Goal: Task Accomplishment & Management: Complete application form

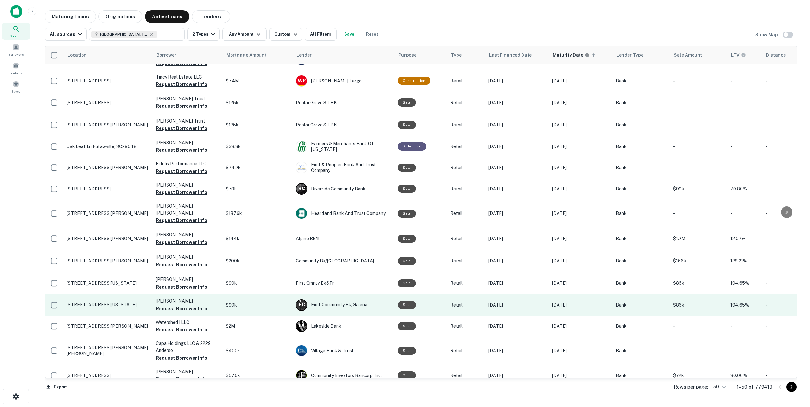
scroll to position [140, 0]
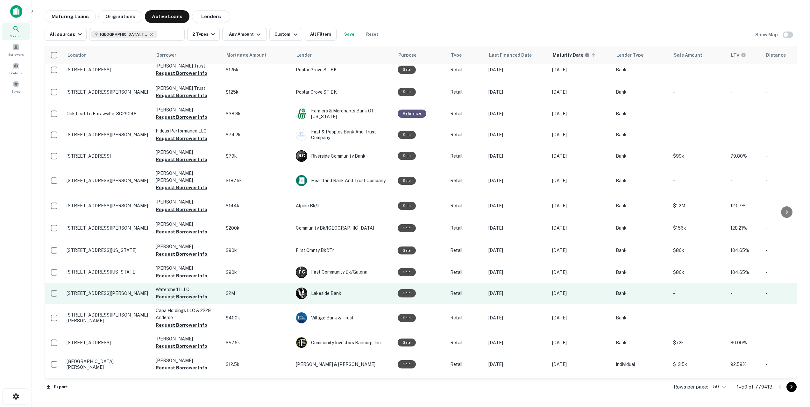
click at [188, 293] on button "Request Borrower Info" at bounding box center [182, 297] width 52 height 8
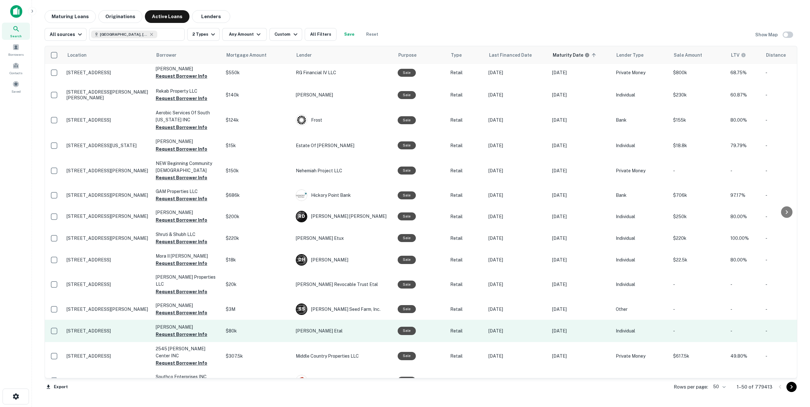
scroll to position [560, 0]
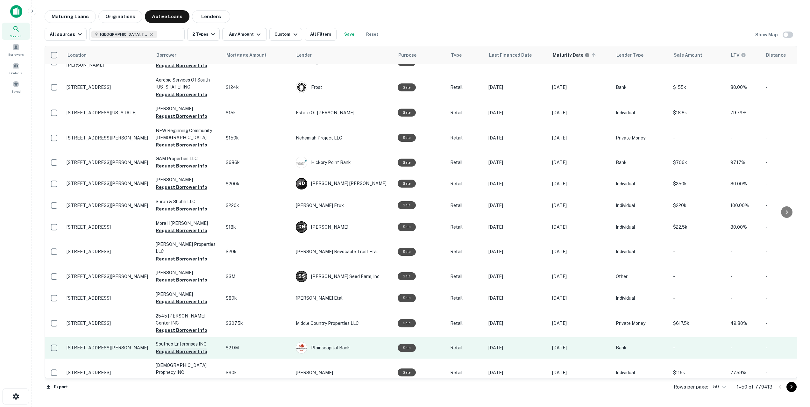
click at [184, 348] on button "Request Borrower Info" at bounding box center [182, 352] width 52 height 8
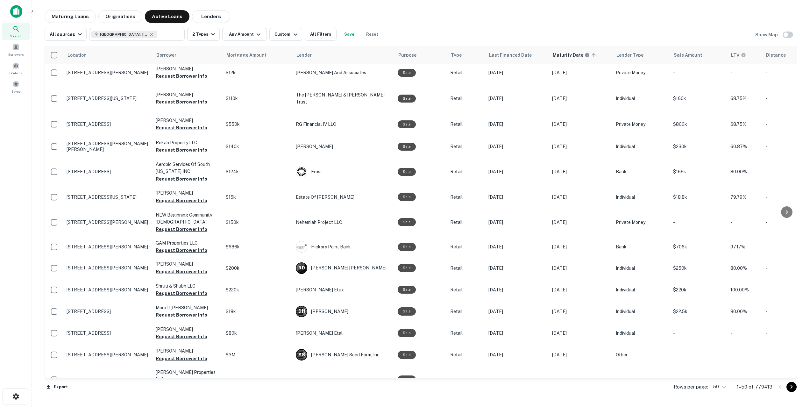
scroll to position [213, 0]
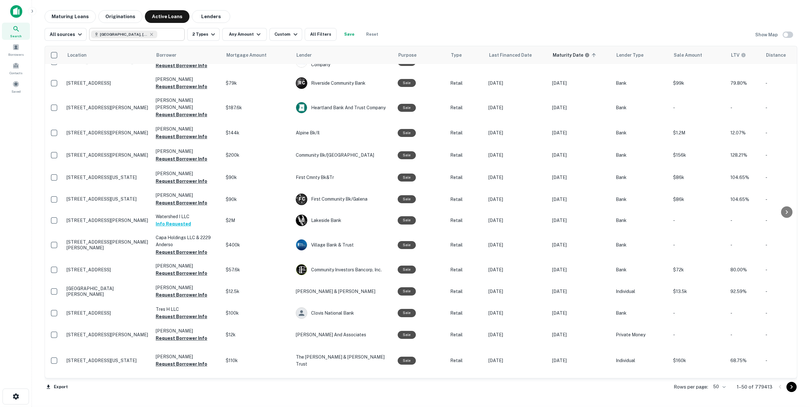
type input "**********"
click at [168, 38] on input "**********" at bounding box center [169, 34] width 25 height 9
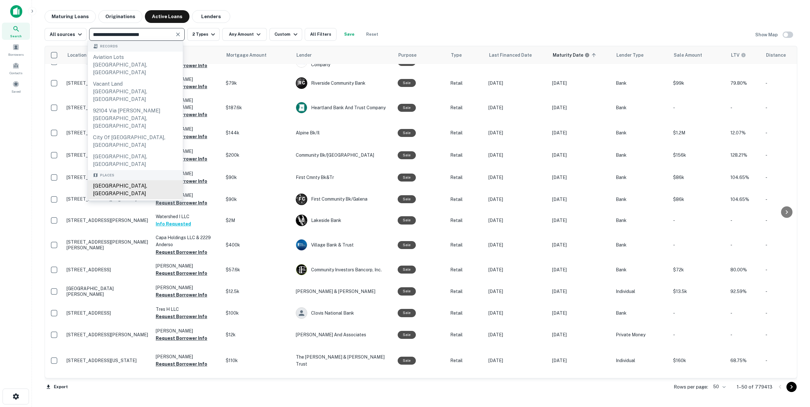
click at [146, 180] on div "[GEOGRAPHIC_DATA], [GEOGRAPHIC_DATA]" at bounding box center [135, 189] width 95 height 19
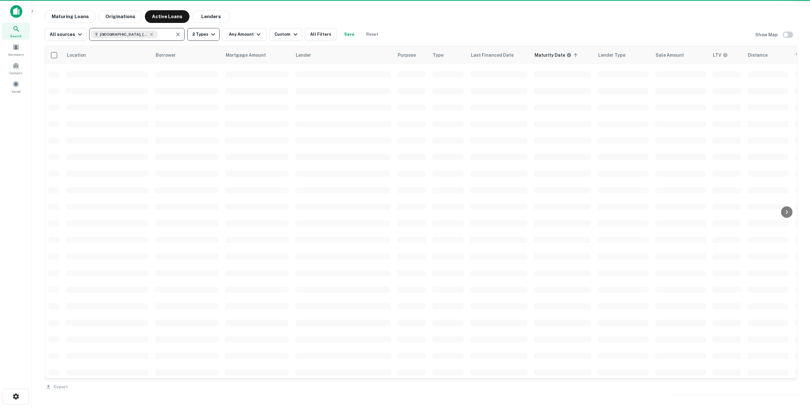
click at [203, 35] on button "2 Types" at bounding box center [203, 34] width 32 height 13
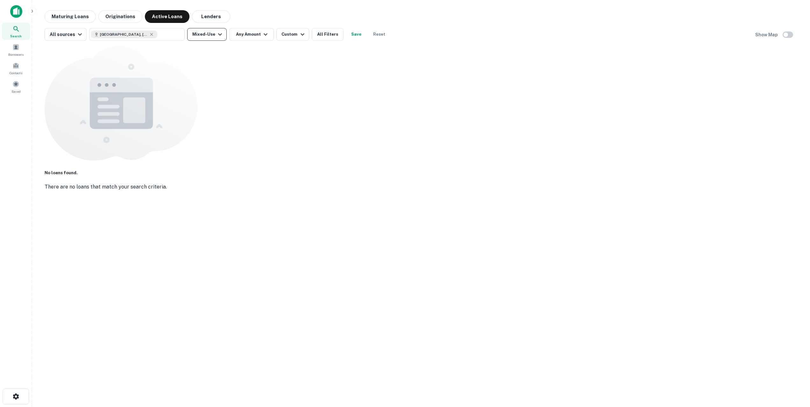
click at [216, 35] on icon "button" at bounding box center [220, 35] width 8 height 8
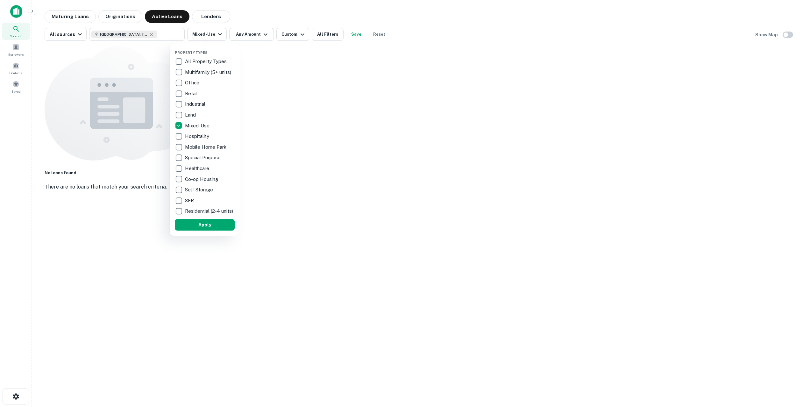
drag, startPoint x: 343, startPoint y: 116, endPoint x: 322, endPoint y: 101, distance: 25.7
click at [343, 116] on div at bounding box center [405, 203] width 810 height 407
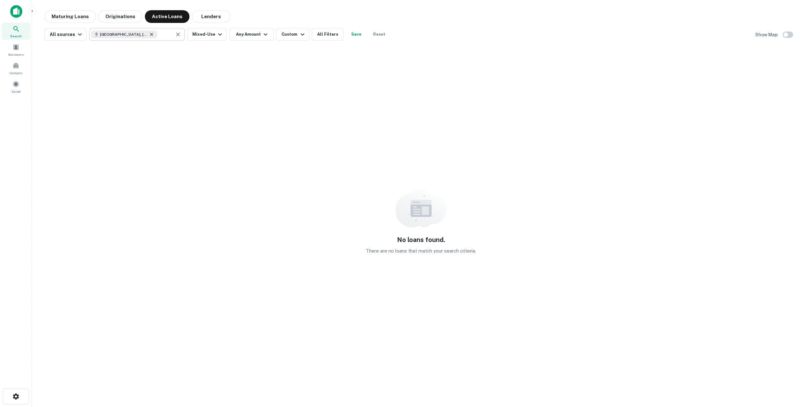
click at [149, 34] on icon at bounding box center [151, 34] width 5 height 5
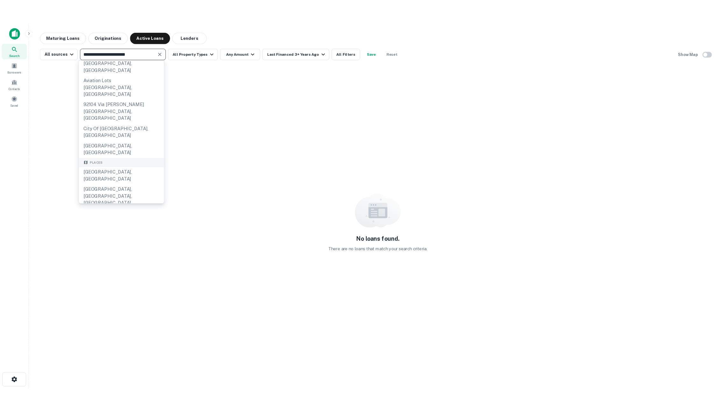
scroll to position [43, 0]
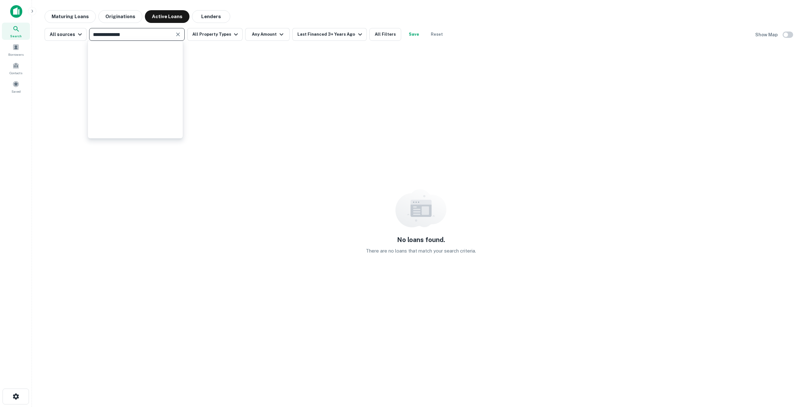
type input "**********"
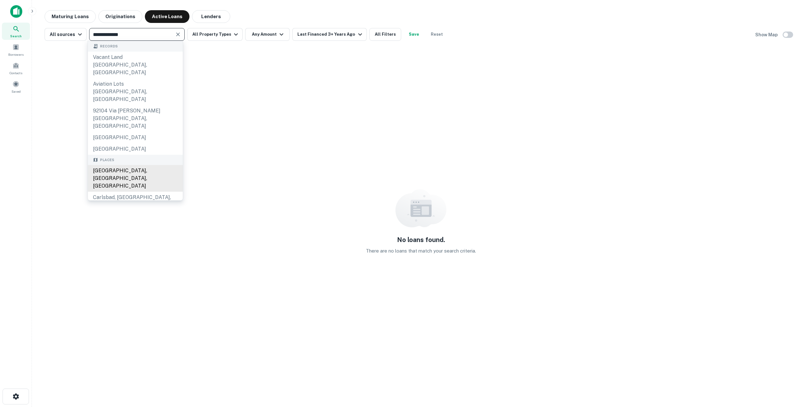
click at [141, 165] on div "[GEOGRAPHIC_DATA], [GEOGRAPHIC_DATA], [GEOGRAPHIC_DATA]" at bounding box center [135, 178] width 95 height 27
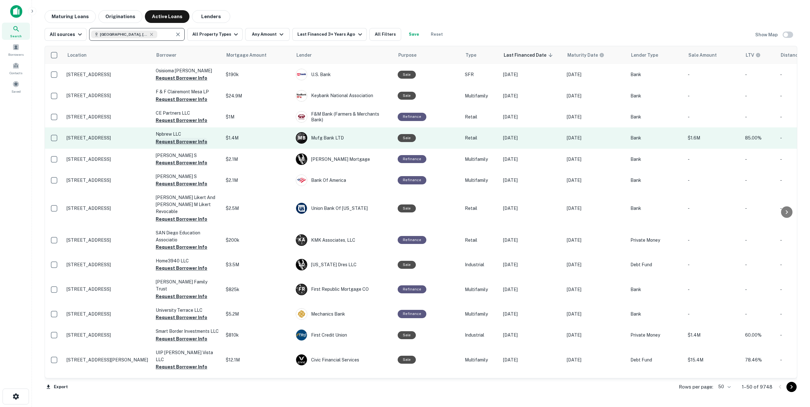
click at [192, 145] on button "Request Borrower Info" at bounding box center [182, 142] width 52 height 8
